Goal: Task Accomplishment & Management: Use online tool/utility

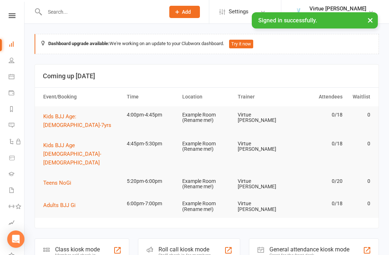
click at [14, 9] on nav "Clubworx Dashboard People Calendar Payments Reports Messages Automations Produc…" at bounding box center [12, 129] width 25 height 255
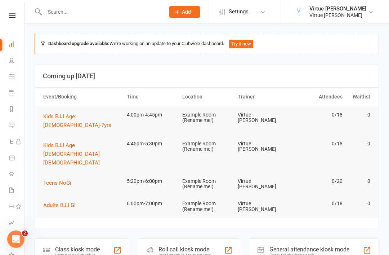
click at [8, 18] on link at bounding box center [12, 15] width 26 height 5
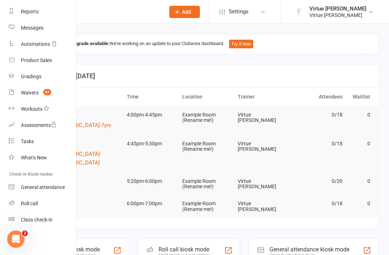
scroll to position [92, 0]
click at [34, 205] on div "Roll call" at bounding box center [29, 203] width 17 height 6
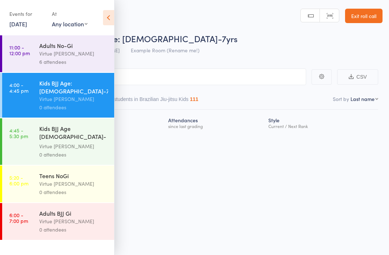
click at [92, 54] on div "Virtue [PERSON_NAME]" at bounding box center [73, 53] width 69 height 8
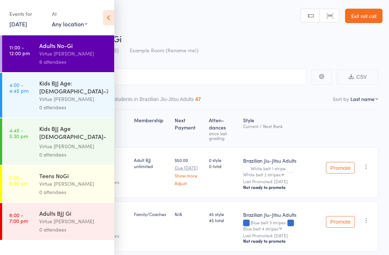
click at [106, 21] on icon at bounding box center [108, 17] width 11 height 15
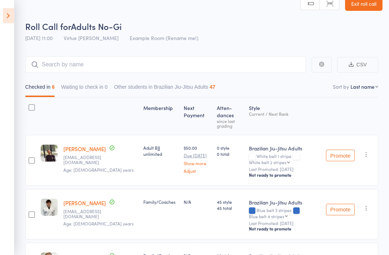
scroll to position [9, 0]
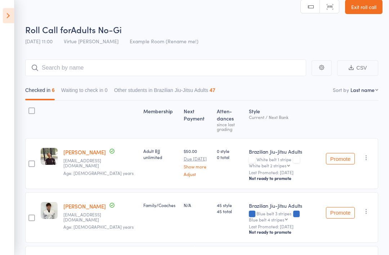
click at [9, 19] on icon at bounding box center [8, 15] width 11 height 15
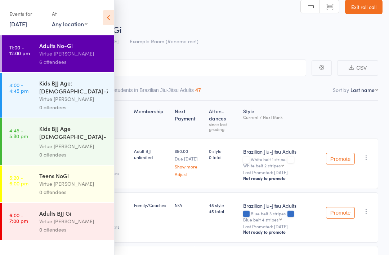
click at [74, 95] on div "Virtue [PERSON_NAME]" at bounding box center [73, 99] width 69 height 8
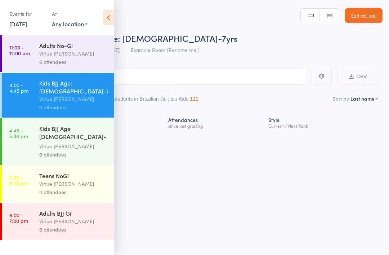
click at [110, 15] on icon at bounding box center [108, 17] width 11 height 15
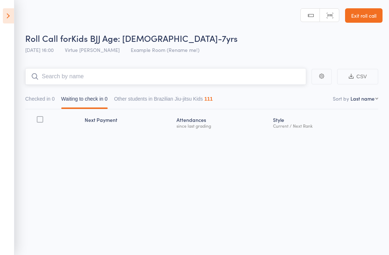
click at [175, 75] on input "search" at bounding box center [165, 76] width 281 height 17
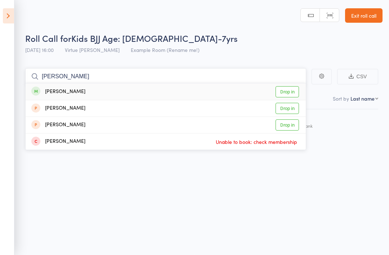
type input "Lennox"
click at [291, 86] on link "Drop in" at bounding box center [287, 91] width 23 height 11
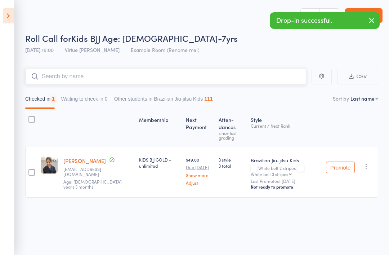
click at [278, 78] on input "search" at bounding box center [165, 76] width 281 height 17
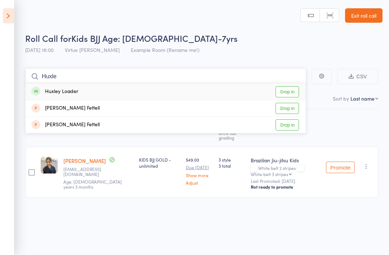
type input "Huxle"
click at [290, 86] on link "Drop in" at bounding box center [287, 91] width 23 height 11
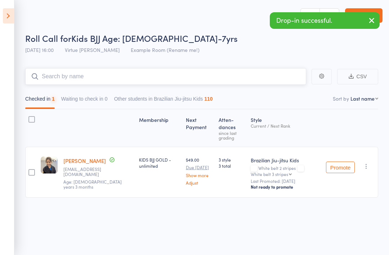
click at [285, 70] on input "search" at bounding box center [165, 76] width 281 height 17
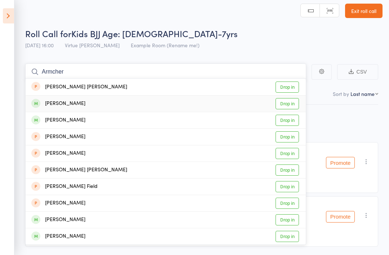
type input "Armcher"
click at [292, 104] on link "Drop in" at bounding box center [287, 103] width 23 height 11
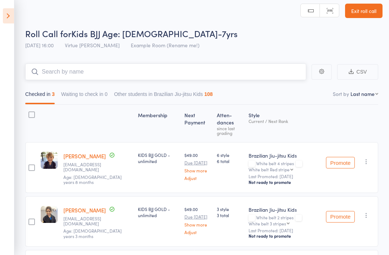
click at [216, 74] on input "search" at bounding box center [165, 71] width 281 height 17
click at [239, 72] on input "search" at bounding box center [165, 71] width 281 height 17
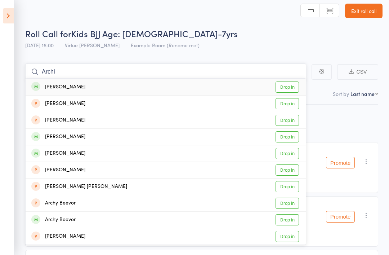
type input "Archi"
click at [295, 157] on link "Drop in" at bounding box center [287, 153] width 23 height 11
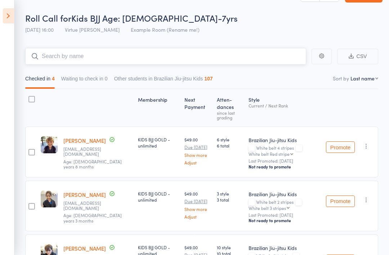
scroll to position [0, 0]
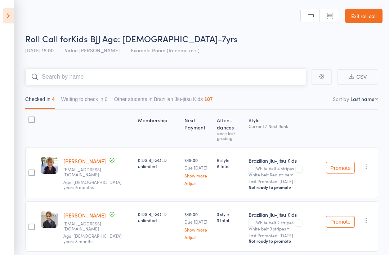
click at [46, 72] on input "search" at bounding box center [165, 76] width 281 height 17
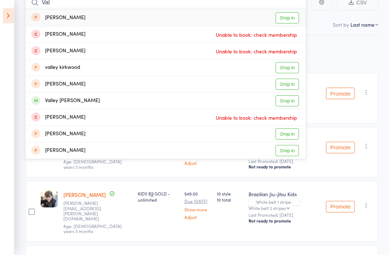
scroll to position [108, 0]
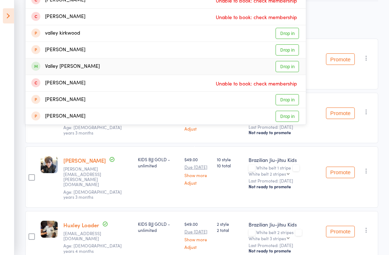
type input "Val"
click at [289, 68] on link "Drop in" at bounding box center [287, 66] width 23 height 11
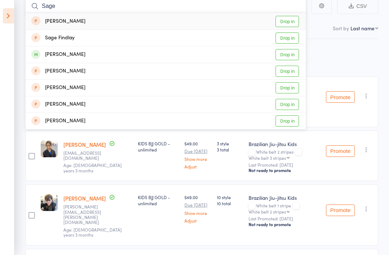
scroll to position [79, 0]
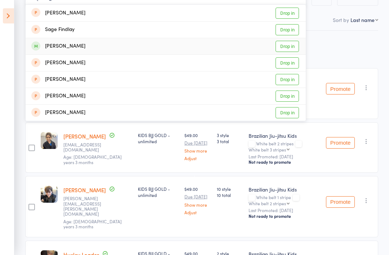
type input "Sage"
click at [293, 47] on link "Drop in" at bounding box center [287, 46] width 23 height 11
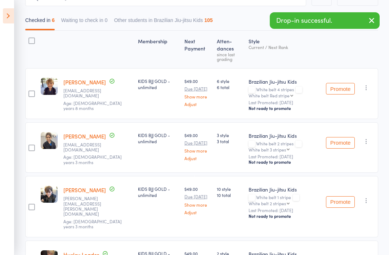
click at [336, 49] on div "Membership Next Payment Atten­dances since last grading Style Current / Next Ra…" at bounding box center [201, 217] width 353 height 372
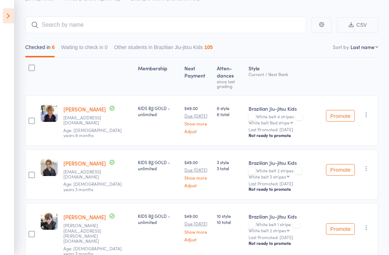
scroll to position [0, 0]
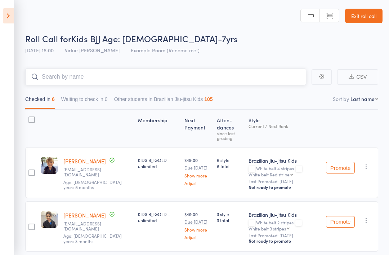
click at [58, 81] on input "search" at bounding box center [165, 76] width 281 height 17
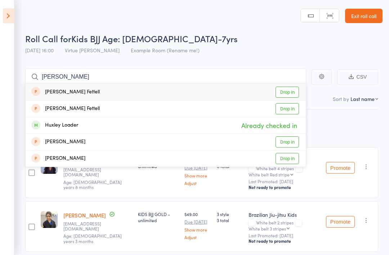
click at [281, 29] on header "Roll Call for Kids BJJ Age: 4-7yrs 11 Aug 16:00 Virtue BJJ Lennox Example Room …" at bounding box center [194, 29] width 389 height 58
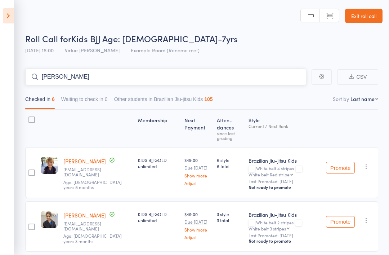
click at [258, 80] on input "Hux" at bounding box center [165, 76] width 281 height 17
type input "H"
click at [48, 14] on header "Roll Call for Kids BJJ Age: 4-7yrs 11 Aug 16:00 Virtue BJJ Lennox Example Room …" at bounding box center [194, 29] width 389 height 58
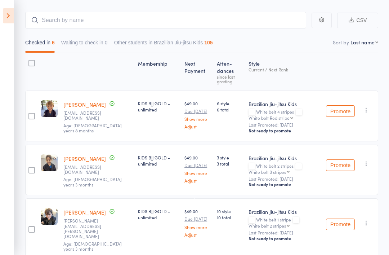
scroll to position [55, 0]
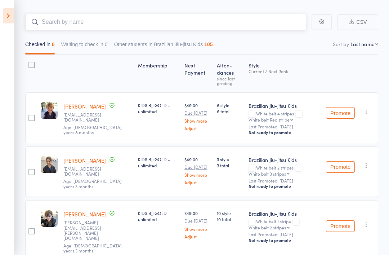
click at [45, 25] on input "search" at bounding box center [165, 22] width 281 height 17
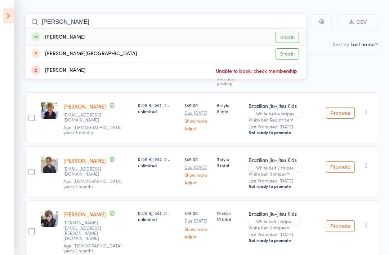
type input "Aida"
click at [290, 41] on link "Drop in" at bounding box center [287, 37] width 23 height 11
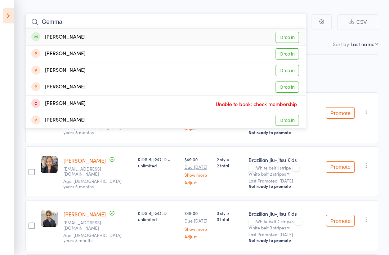
type input "Gemma"
click at [289, 39] on link "Drop in" at bounding box center [287, 37] width 23 height 11
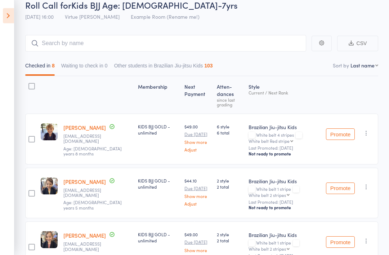
scroll to position [0, 0]
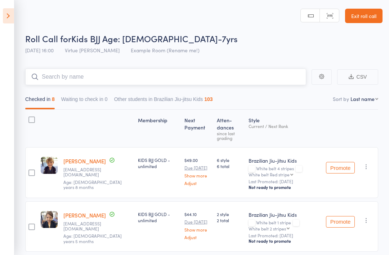
click at [48, 76] on input "search" at bounding box center [165, 76] width 281 height 17
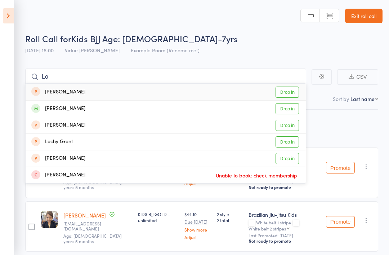
click at [248, 23] on header "Roll Call for Kids BJJ Age: 4-7yrs 11 Aug 16:00 Virtue BJJ Lennox Example Room …" at bounding box center [194, 29] width 389 height 58
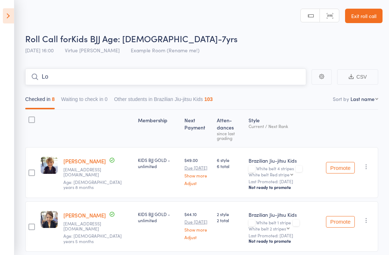
click at [253, 78] on input "Lo" at bounding box center [165, 76] width 281 height 17
type input "L"
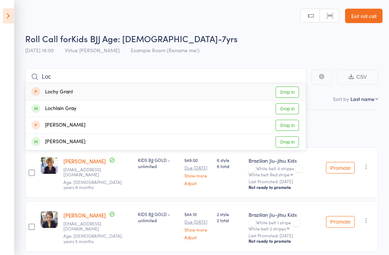
click at [252, 31] on header "Roll Call for Kids BJJ Age: 4-7yrs 11 Aug 16:00 Virtue BJJ Lennox Example Room …" at bounding box center [194, 29] width 389 height 58
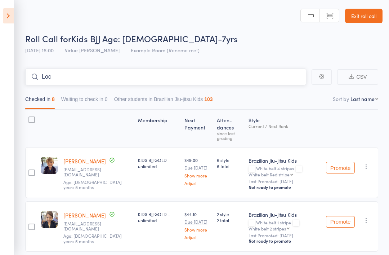
click at [276, 79] on input "Loc" at bounding box center [165, 76] width 281 height 17
type input "L"
click at [152, 20] on header "Roll Call for Kids BJJ Age: 4-7yrs 11 Aug 16:00 Virtue BJJ Lennox Example Room …" at bounding box center [194, 29] width 389 height 58
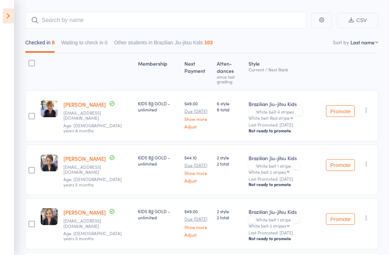
scroll to position [56, 0]
click at [259, 19] on input "search" at bounding box center [165, 20] width 281 height 17
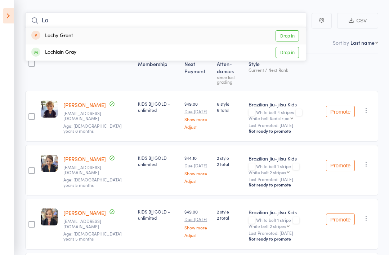
type input "L"
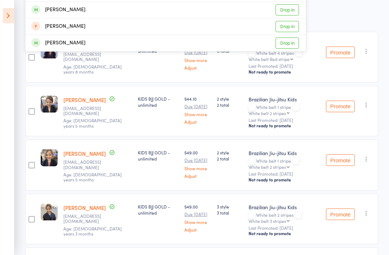
scroll to position [115, 0]
type input "Aslin"
click at [53, 45] on div "[PERSON_NAME]" at bounding box center [58, 43] width 54 height 8
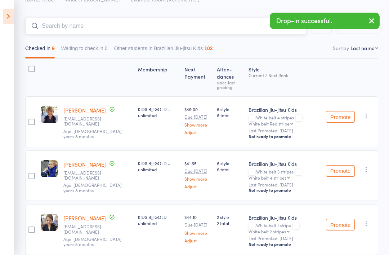
scroll to position [51, 0]
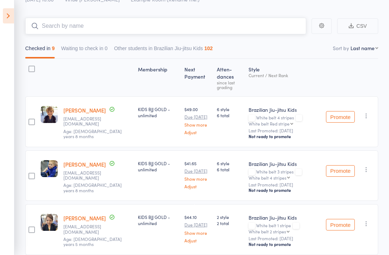
click at [195, 30] on input "search" at bounding box center [165, 26] width 281 height 17
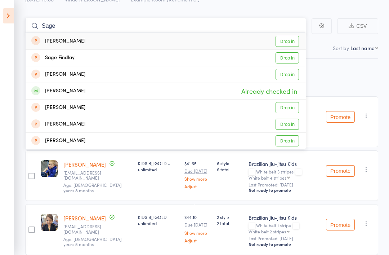
click at [259, 24] on input "Sage" at bounding box center [165, 26] width 281 height 17
type input "S"
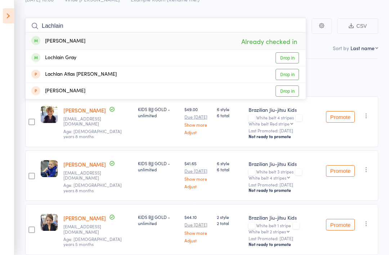
click at [263, 22] on input "Lachlain" at bounding box center [165, 26] width 281 height 17
click at [287, 21] on input "Lachlain" at bounding box center [165, 26] width 281 height 17
click at [291, 29] on input "Lachlain" at bounding box center [165, 26] width 281 height 17
type input "L"
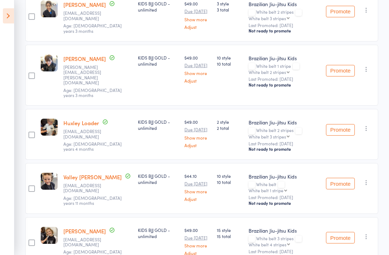
scroll to position [377, 0]
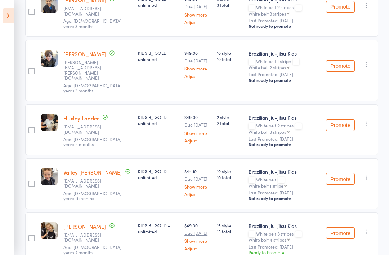
click at [337, 227] on button "Promote" at bounding box center [340, 233] width 29 height 12
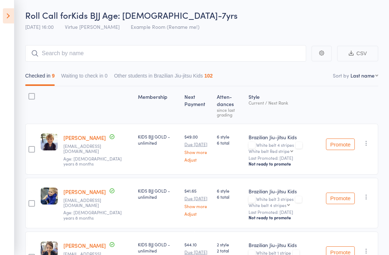
scroll to position [23, 0]
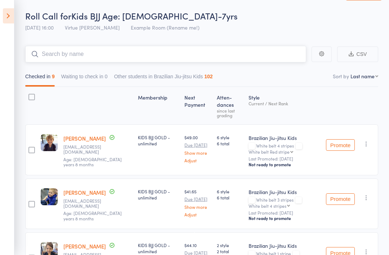
click at [230, 54] on input "search" at bounding box center [165, 54] width 281 height 17
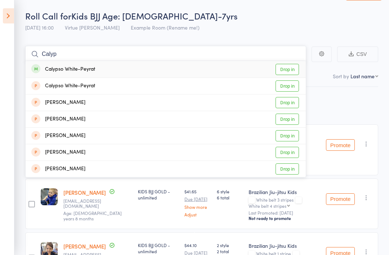
type input "Calyp"
click at [285, 71] on link "Drop in" at bounding box center [287, 69] width 23 height 11
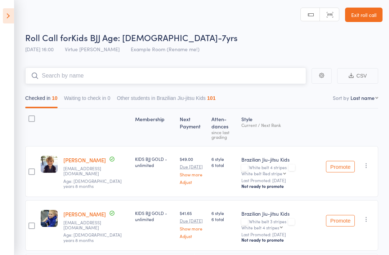
scroll to position [0, 0]
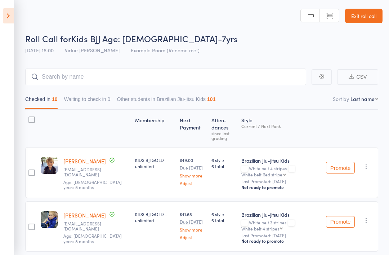
click at [365, 16] on link "Exit roll call" at bounding box center [363, 16] width 37 height 14
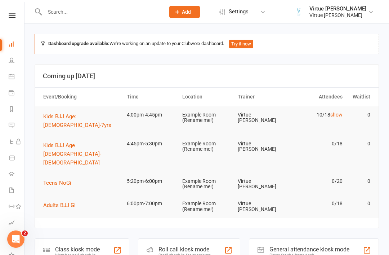
click at [17, 59] on link "People" at bounding box center [17, 61] width 16 height 16
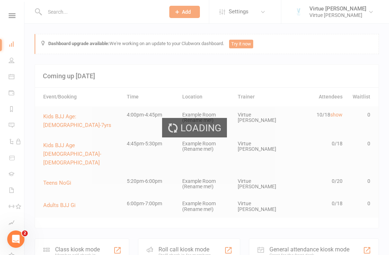
select select "100"
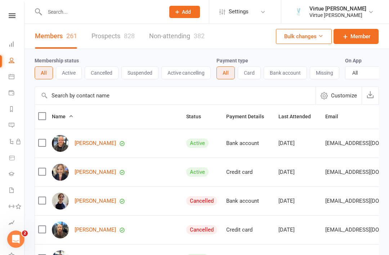
click at [77, 72] on button "Active" at bounding box center [69, 72] width 26 height 13
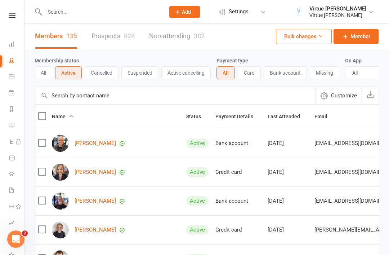
click at [191, 72] on button "Active cancelling" at bounding box center [185, 72] width 49 height 13
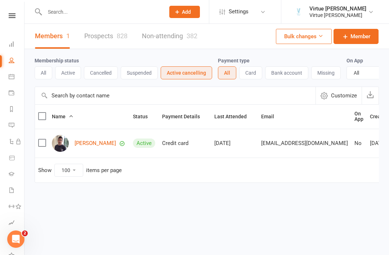
click at [72, 75] on button "Active" at bounding box center [68, 72] width 26 height 13
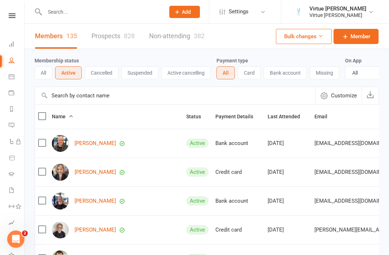
click at [141, 72] on button "Suspended" at bounding box center [139, 72] width 37 height 13
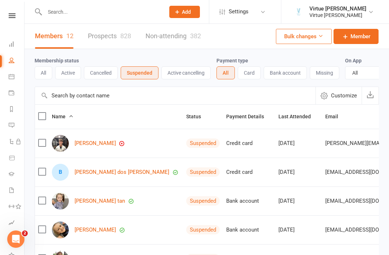
click at [13, 54] on link "People" at bounding box center [17, 61] width 16 height 16
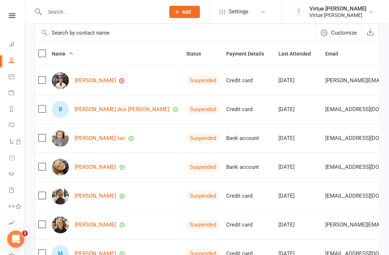
scroll to position [60, 0]
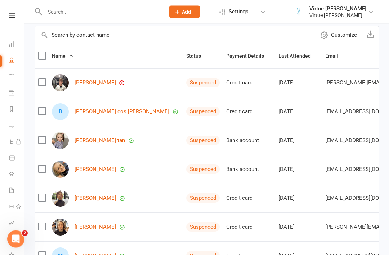
click at [96, 80] on link "Angus Watson" at bounding box center [95, 83] width 41 height 6
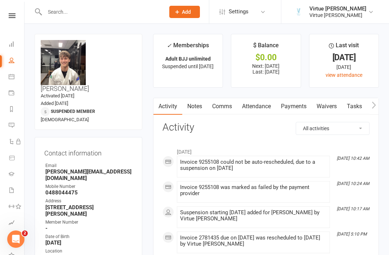
click at [15, 61] on link "People" at bounding box center [17, 61] width 16 height 16
select select "100"
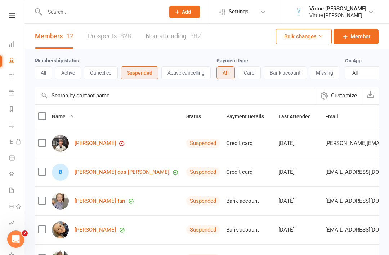
click at [15, 22] on div "Clubworx" at bounding box center [12, 24] width 24 height 23
click at [15, 14] on icon at bounding box center [12, 15] width 7 height 5
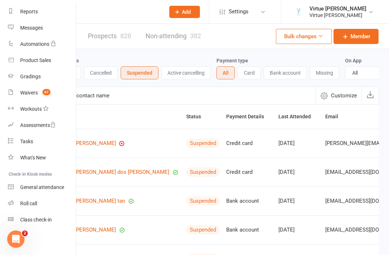
scroll to position [92, 1]
click at [27, 203] on div "Roll call" at bounding box center [28, 203] width 17 height 6
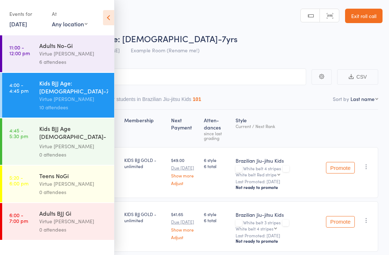
click at [94, 142] on div "Virtue [PERSON_NAME]" at bounding box center [73, 146] width 69 height 8
click at [110, 14] on icon at bounding box center [108, 17] width 11 height 15
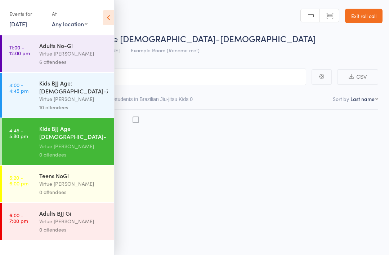
click at [126, 82] on input "search" at bounding box center [159, 76] width 296 height 17
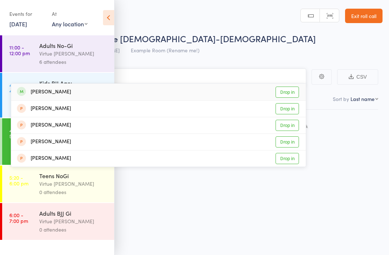
type input "Caio"
click at [288, 92] on link "Drop in" at bounding box center [287, 91] width 23 height 11
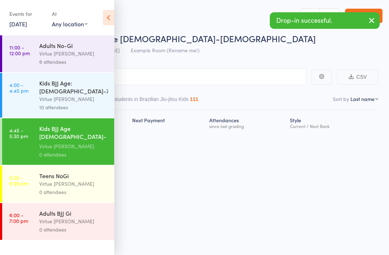
click at [110, 21] on icon at bounding box center [108, 17] width 11 height 15
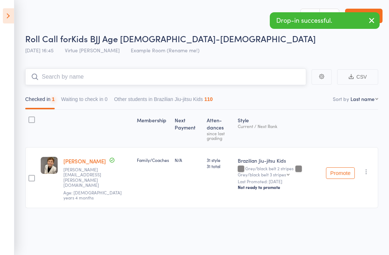
click at [148, 79] on input "search" at bounding box center [165, 76] width 281 height 17
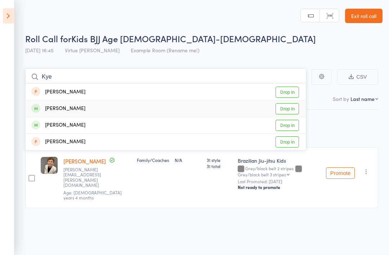
type input "Kye"
click at [297, 110] on link "Drop in" at bounding box center [287, 108] width 23 height 11
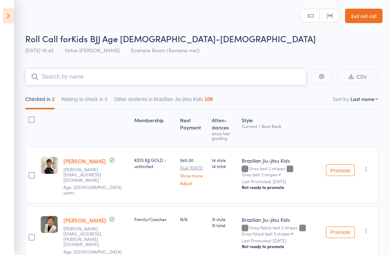
click at [247, 77] on input "search" at bounding box center [165, 76] width 281 height 17
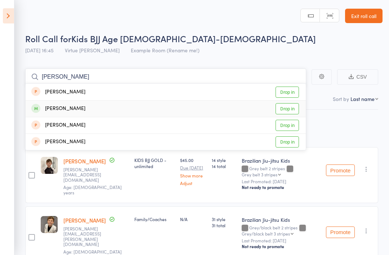
type input "[PERSON_NAME]"
click at [292, 108] on link "Drop in" at bounding box center [287, 108] width 23 height 11
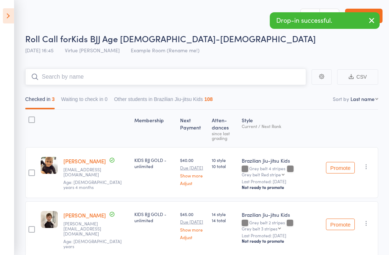
click at [255, 84] on input "search" at bounding box center [165, 76] width 281 height 17
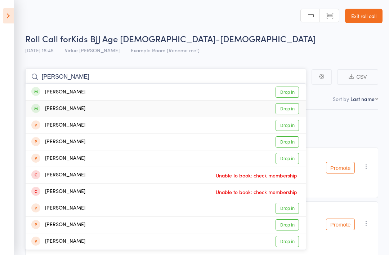
type input "[PERSON_NAME]"
click at [294, 107] on link "Drop in" at bounding box center [287, 108] width 23 height 11
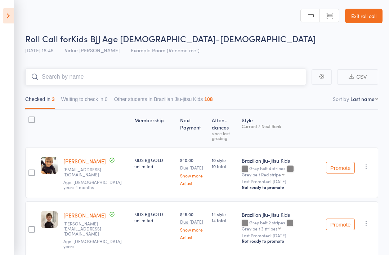
click at [271, 82] on input "search" at bounding box center [165, 76] width 281 height 17
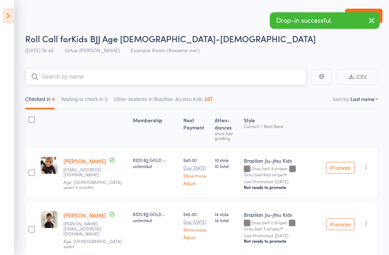
click at [284, 74] on input "search" at bounding box center [165, 76] width 281 height 17
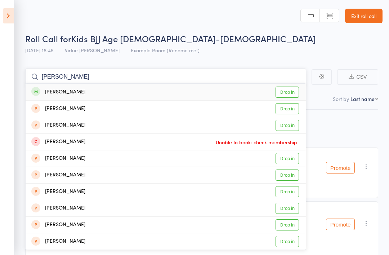
type input "[PERSON_NAME]"
click at [290, 96] on link "Drop in" at bounding box center [287, 91] width 23 height 11
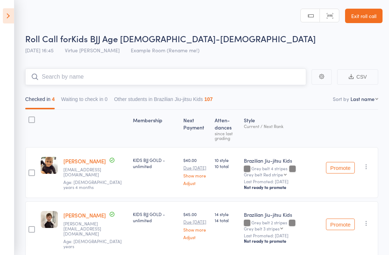
click at [271, 81] on input "search" at bounding box center [165, 76] width 281 height 17
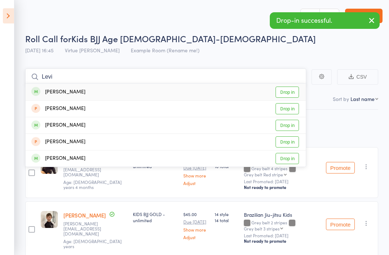
type input "Levi"
click at [297, 96] on link "Drop in" at bounding box center [287, 91] width 23 height 11
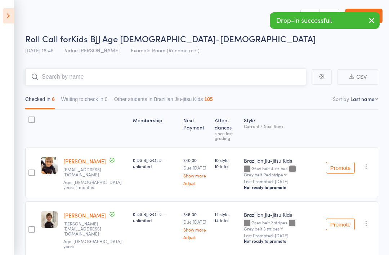
click at [255, 85] on input "search" at bounding box center [165, 76] width 281 height 17
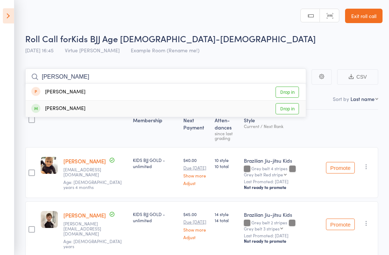
type input "[PERSON_NAME]"
click at [296, 108] on link "Drop in" at bounding box center [287, 108] width 23 height 11
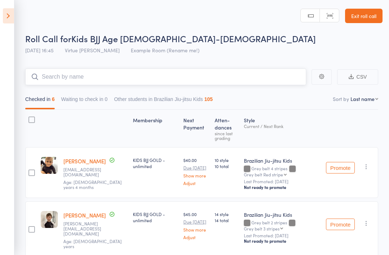
click at [268, 79] on input "search" at bounding box center [165, 76] width 281 height 17
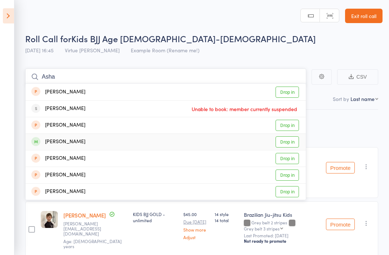
type input "Asha"
click at [292, 144] on link "Drop in" at bounding box center [287, 141] width 23 height 11
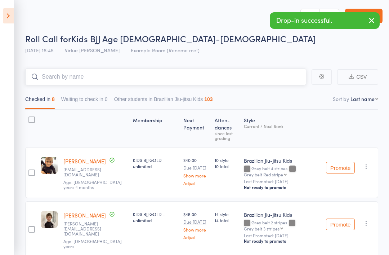
click at [233, 80] on input "search" at bounding box center [165, 76] width 281 height 17
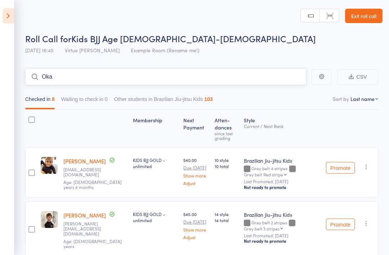
click at [266, 80] on input "Oka" at bounding box center [165, 76] width 281 height 17
type input "Oka"
click at [286, 95] on link "Drop in" at bounding box center [287, 91] width 23 height 11
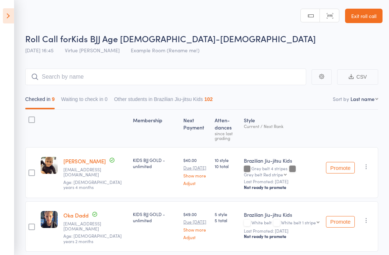
click at [13, 16] on icon at bounding box center [8, 15] width 11 height 15
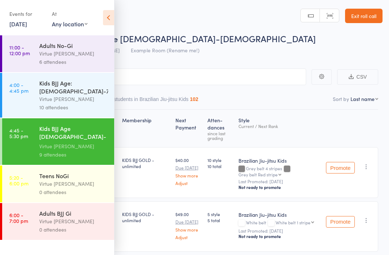
click at [82, 172] on div "Teens NoGi" at bounding box center [73, 176] width 69 height 8
click at [113, 16] on icon at bounding box center [108, 17] width 11 height 15
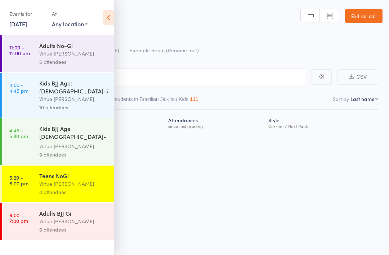
click at [114, 22] on icon at bounding box center [108, 17] width 11 height 15
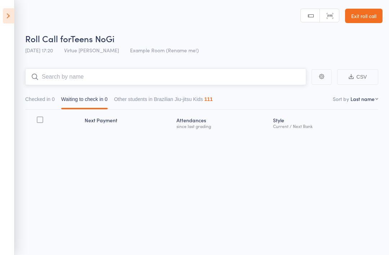
click at [165, 83] on input "search" at bounding box center [165, 76] width 281 height 17
click at [62, 78] on input "search" at bounding box center [165, 76] width 281 height 17
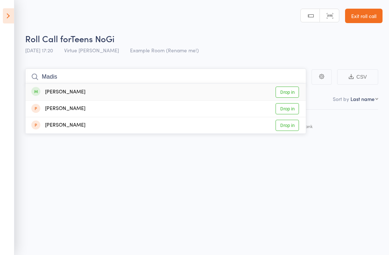
type input "Madis"
click at [294, 90] on link "Drop in" at bounding box center [287, 91] width 23 height 11
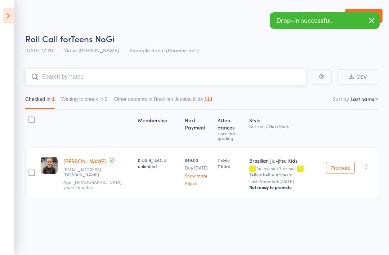
click at [227, 78] on input "search" at bounding box center [165, 76] width 281 height 17
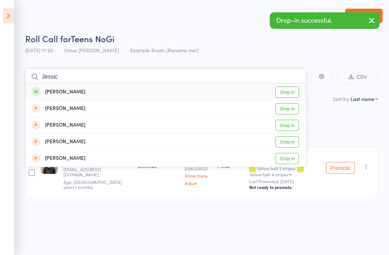
type input "Jessic"
click at [299, 92] on link "Drop in" at bounding box center [287, 91] width 23 height 11
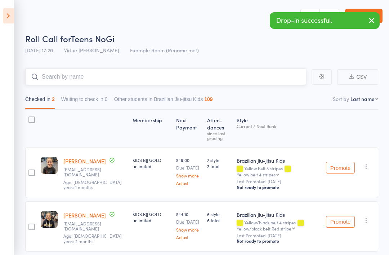
click at [239, 77] on input "search" at bounding box center [165, 76] width 281 height 17
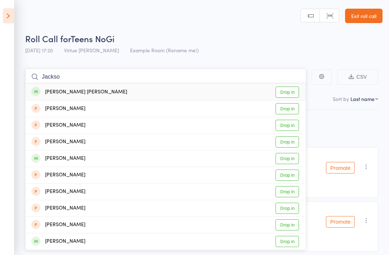
type input "Jackso"
click at [292, 92] on link "Drop in" at bounding box center [287, 91] width 23 height 11
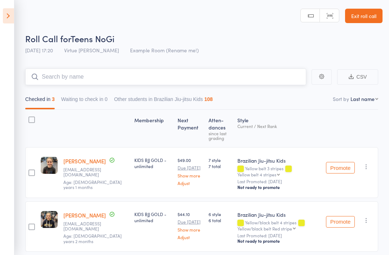
click at [204, 76] on input "search" at bounding box center [165, 76] width 281 height 17
click at [315, 235] on small "Last Promoted: [DATE]" at bounding box center [278, 235] width 83 height 5
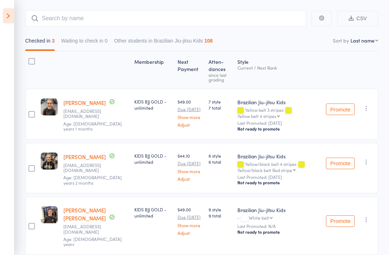
scroll to position [59, 0]
click at [179, 14] on input "search" at bounding box center [165, 18] width 281 height 17
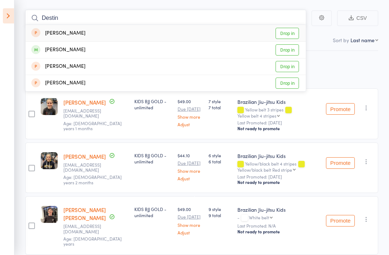
type input "Destin"
click at [293, 47] on link "Drop in" at bounding box center [287, 49] width 23 height 11
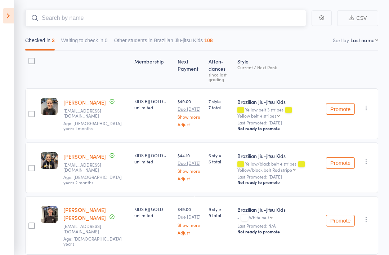
click at [235, 26] on input "search" at bounding box center [165, 18] width 281 height 17
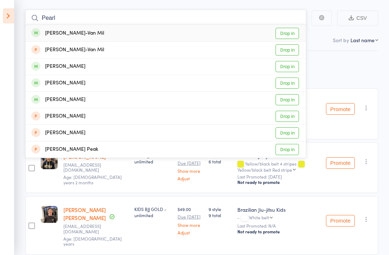
type input "Pearl"
click at [288, 34] on link "Drop in" at bounding box center [287, 33] width 23 height 11
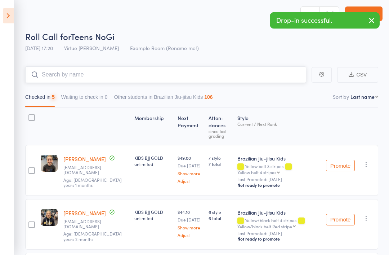
scroll to position [1, 0]
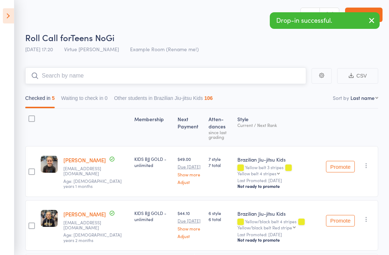
click at [191, 76] on input "search" at bounding box center [165, 75] width 281 height 17
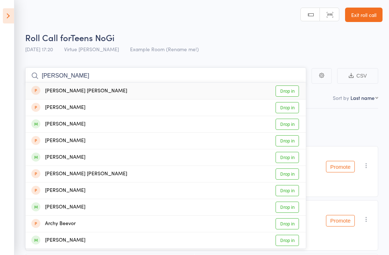
type input "[PERSON_NAME]"
click at [290, 155] on link "Drop in" at bounding box center [287, 157] width 23 height 11
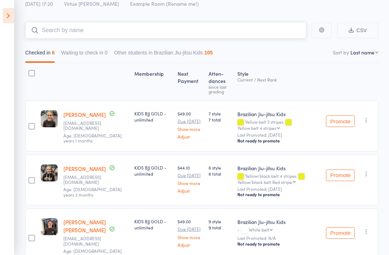
scroll to position [46, 0]
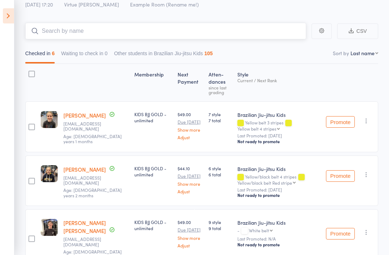
click at [76, 34] on input "search" at bounding box center [165, 31] width 281 height 17
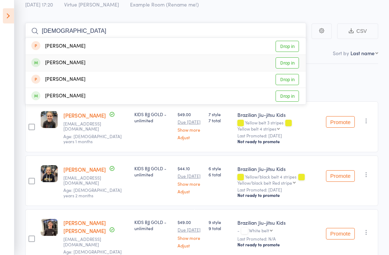
type input "[DEMOGRAPHIC_DATA]"
click at [293, 61] on link "Drop in" at bounding box center [287, 62] width 23 height 11
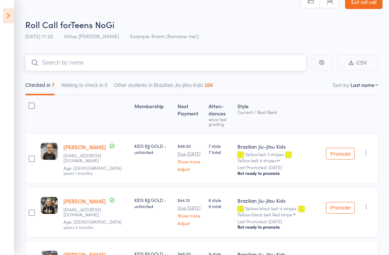
scroll to position [0, 0]
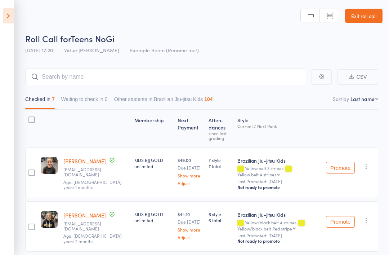
click at [11, 17] on icon at bounding box center [8, 15] width 11 height 15
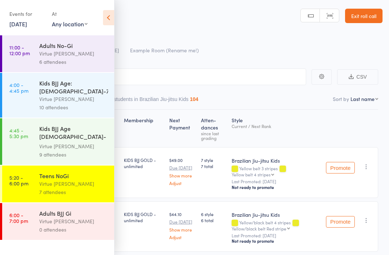
click at [86, 209] on div "Adults BJJ Gi" at bounding box center [73, 213] width 69 height 8
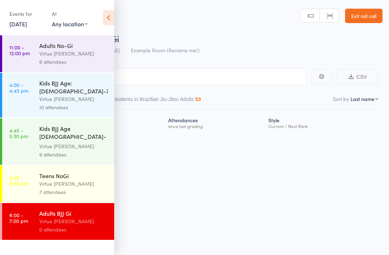
click at [108, 14] on icon at bounding box center [108, 17] width 11 height 15
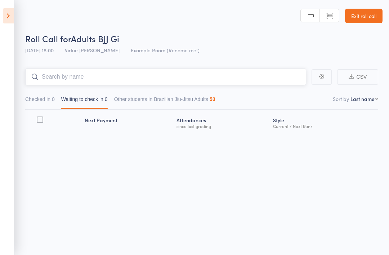
click at [71, 74] on input "search" at bounding box center [165, 76] width 281 height 17
